Goal: Task Accomplishment & Management: Manage account settings

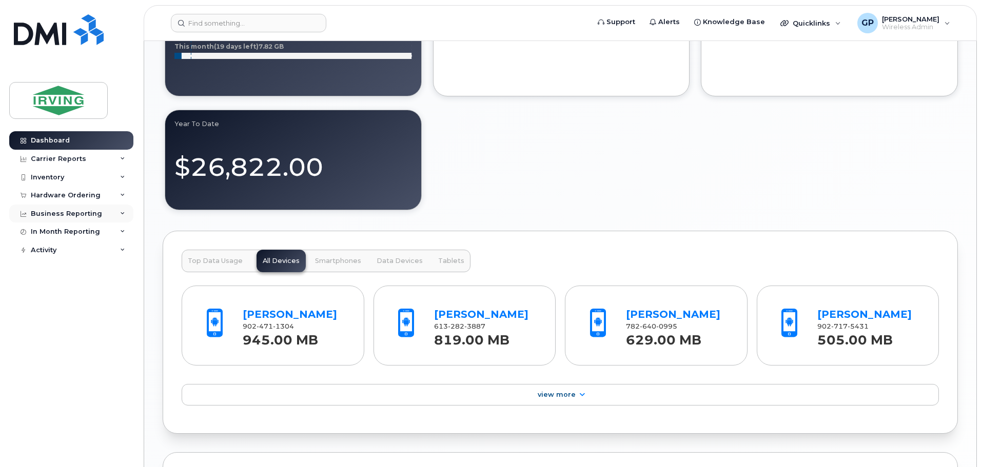
scroll to position [808, 0]
click at [53, 182] on div "Inventory" at bounding box center [71, 177] width 124 height 18
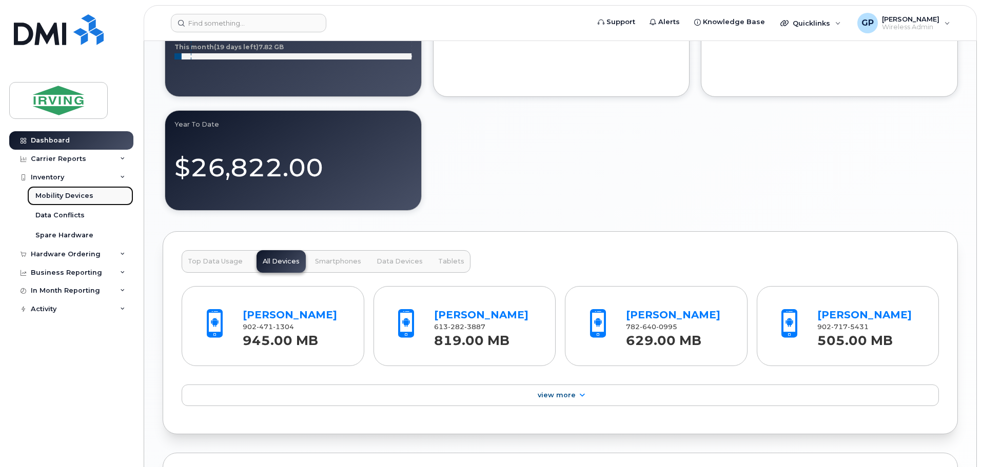
click at [68, 195] on div "Mobility Devices" at bounding box center [64, 195] width 58 height 9
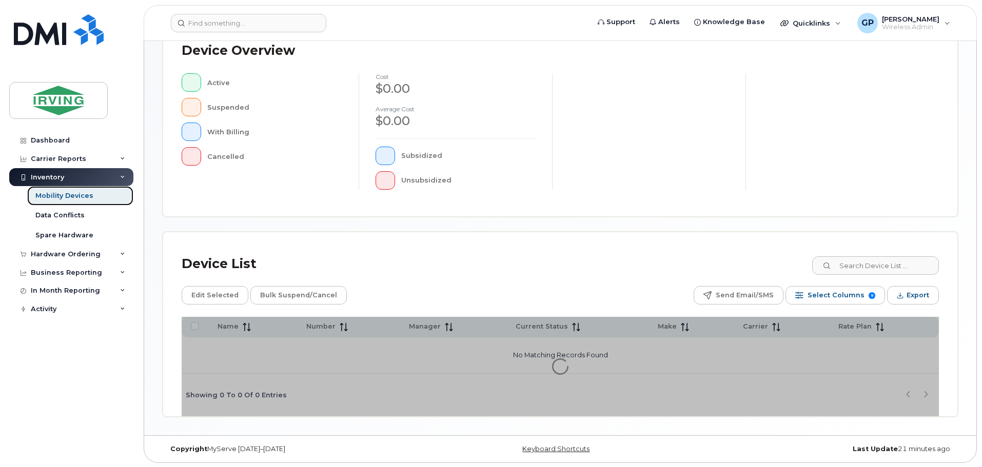
scroll to position [238, 0]
click at [886, 267] on input at bounding box center [875, 265] width 128 height 18
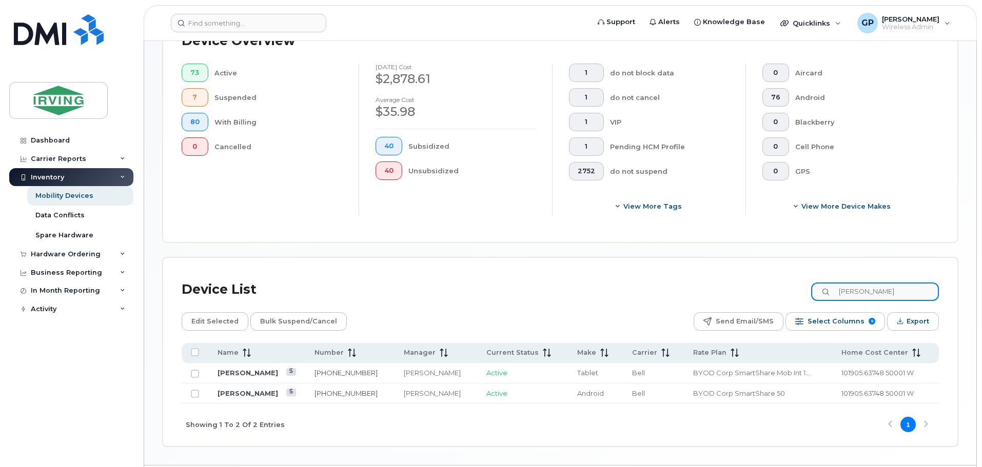
scroll to position [296, 0]
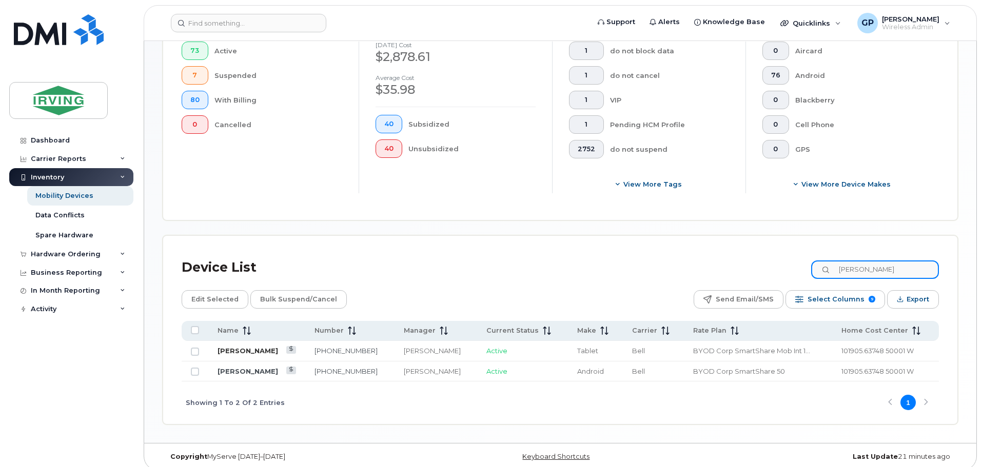
type input "boulton"
click at [231, 347] on link "[PERSON_NAME]" at bounding box center [248, 351] width 61 height 8
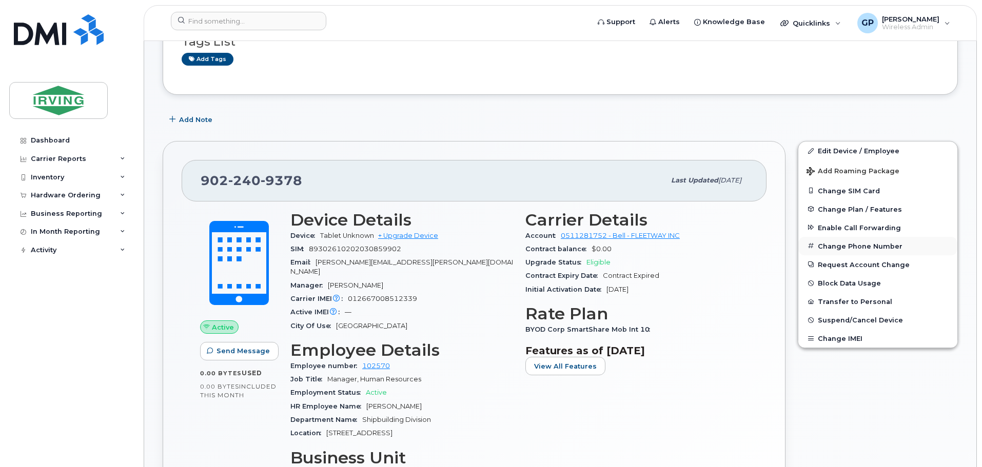
scroll to position [256, 0]
click at [854, 317] on span "Suspend/Cancel Device" at bounding box center [860, 320] width 85 height 8
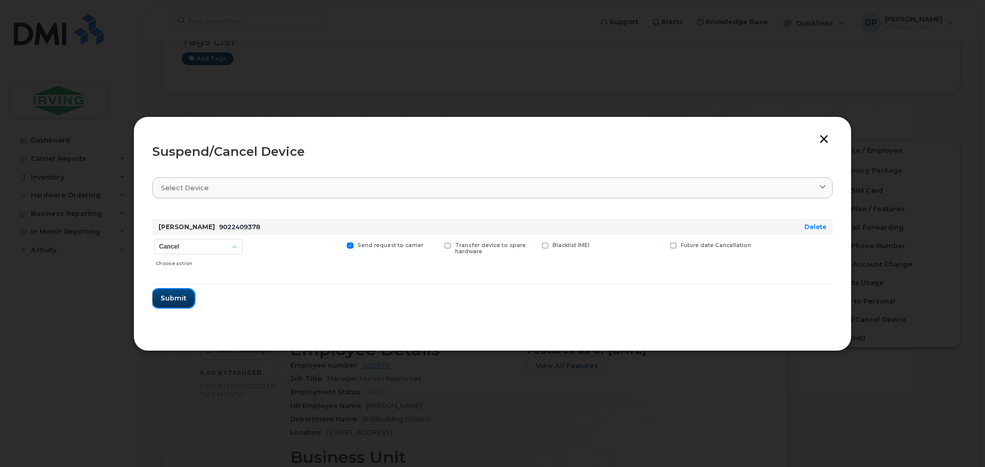
click at [189, 301] on button "Submit" at bounding box center [173, 298] width 42 height 18
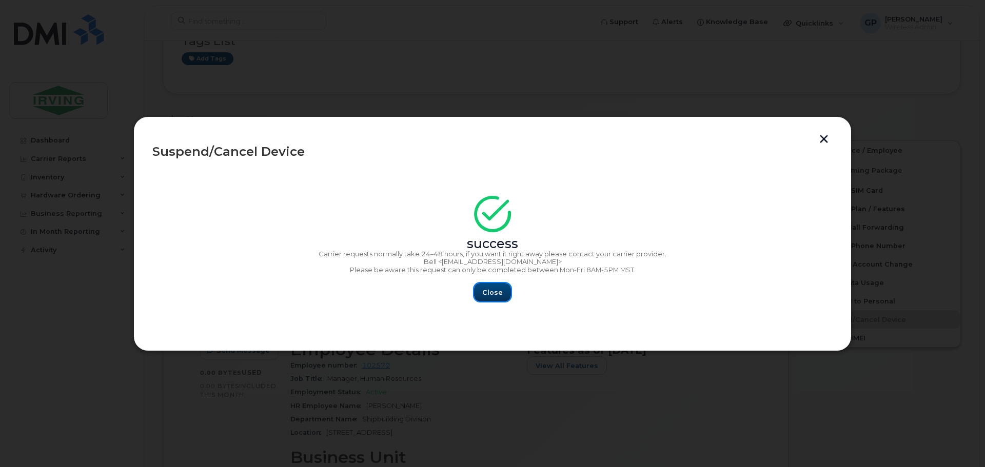
click at [491, 297] on span "Close" at bounding box center [492, 293] width 21 height 10
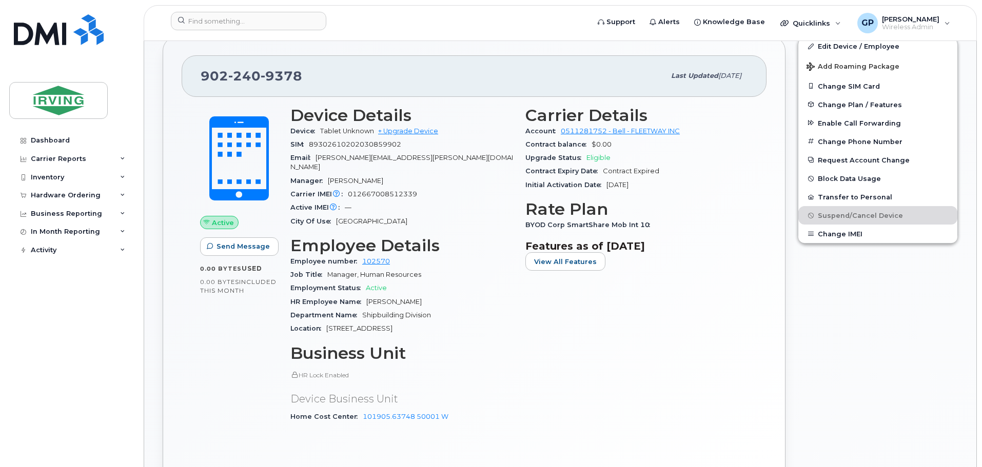
scroll to position [360, 0]
